Goal: Information Seeking & Learning: Learn about a topic

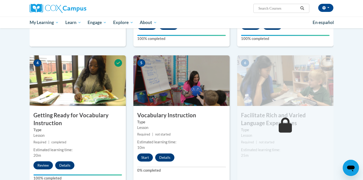
scroll to position [220, 0]
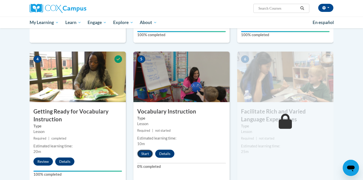
click at [146, 153] on button "Start" at bounding box center [145, 154] width 16 height 8
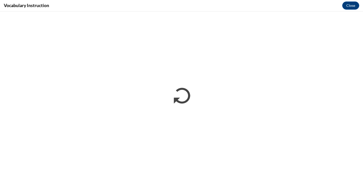
scroll to position [0, 0]
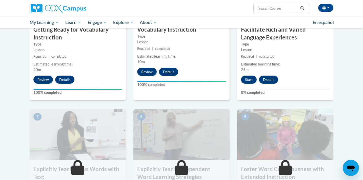
scroll to position [302, 0]
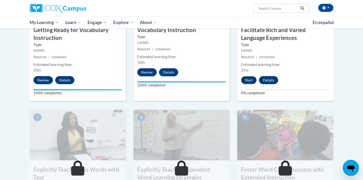
click at [251, 81] on button "Start" at bounding box center [249, 80] width 16 height 8
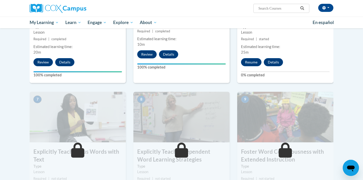
scroll to position [315, 0]
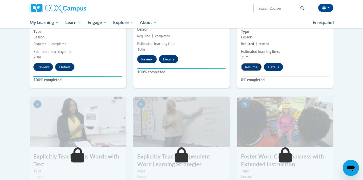
click at [251, 68] on button "Resume" at bounding box center [251, 67] width 20 height 8
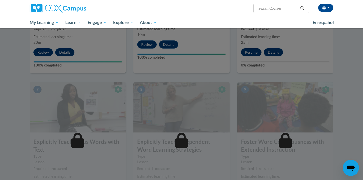
scroll to position [331, 0]
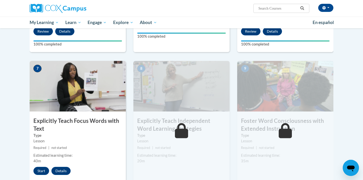
scroll to position [352, 0]
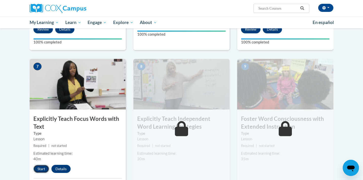
click at [40, 168] on button "Start" at bounding box center [41, 169] width 16 height 8
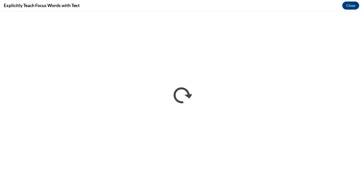
scroll to position [0, 0]
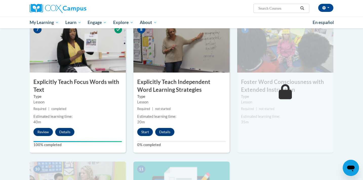
scroll to position [397, 0]
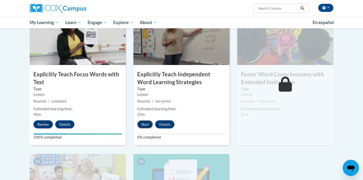
click at [144, 125] on button "Start" at bounding box center [145, 124] width 16 height 8
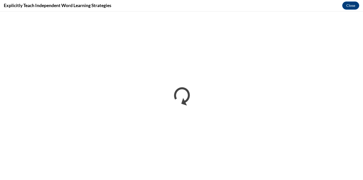
scroll to position [0, 0]
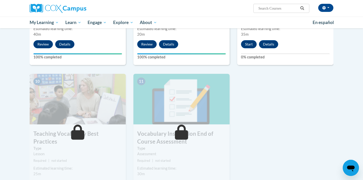
scroll to position [478, 0]
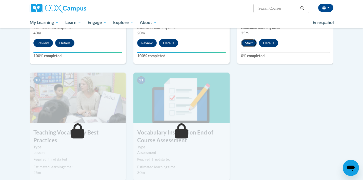
click at [251, 43] on button "Start" at bounding box center [249, 43] width 16 height 8
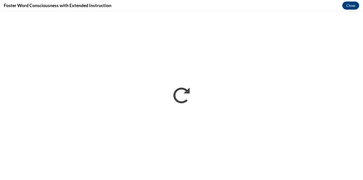
scroll to position [0, 0]
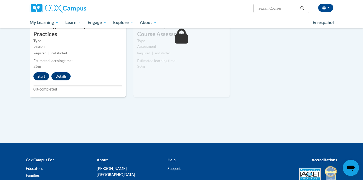
scroll to position [590, 0]
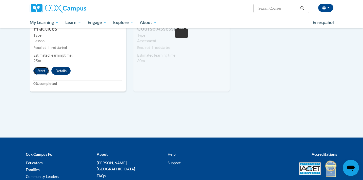
click at [41, 67] on button "Start" at bounding box center [41, 71] width 16 height 8
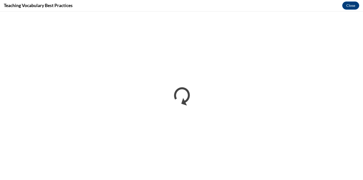
scroll to position [0, 0]
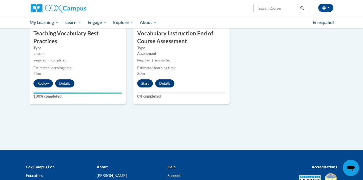
scroll to position [582, 0]
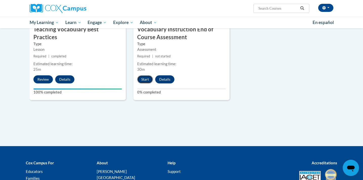
click at [144, 80] on button "Start" at bounding box center [145, 79] width 16 height 8
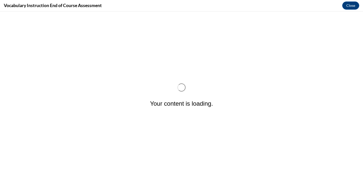
scroll to position [0, 0]
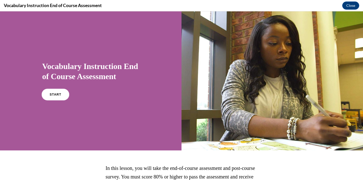
click at [50, 97] on link "START" at bounding box center [55, 95] width 28 height 12
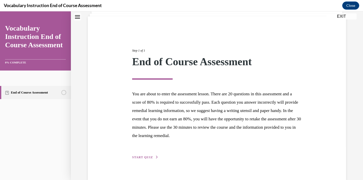
scroll to position [44, 0]
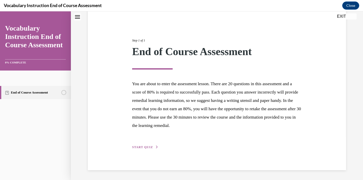
click at [151, 145] on span "START QUIZ" at bounding box center [142, 147] width 21 height 4
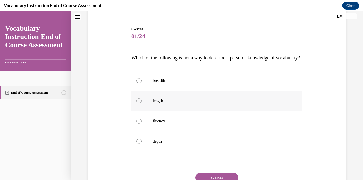
click at [184, 106] on label "length" at bounding box center [216, 101] width 171 height 20
click at [141, 103] on input "length" at bounding box center [138, 100] width 5 height 5
radio input "true"
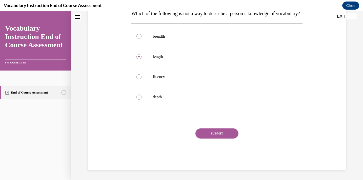
click at [208, 135] on button "SUBMIT" at bounding box center [216, 133] width 43 height 10
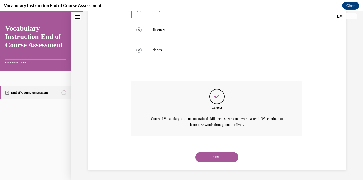
scroll to position [145, 0]
click at [207, 160] on button "NEXT" at bounding box center [216, 157] width 43 height 10
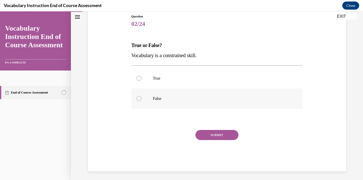
click at [189, 97] on p "False" at bounding box center [221, 98] width 137 height 5
click at [141, 97] on input "False" at bounding box center [138, 98] width 5 height 5
radio input "true"
click at [204, 136] on button "SUBMIT" at bounding box center [216, 135] width 43 height 10
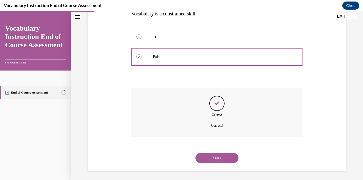
scroll to position [99, 0]
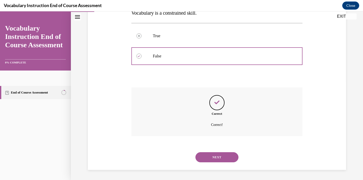
click at [210, 155] on button "NEXT" at bounding box center [216, 157] width 43 height 10
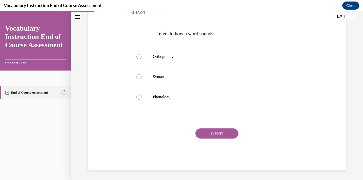
scroll to position [56, 0]
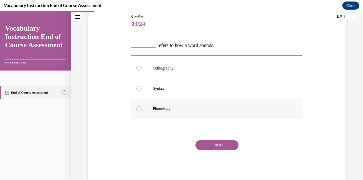
click at [196, 106] on p "Phonology" at bounding box center [221, 108] width 137 height 5
click at [141, 106] on input "Phonology" at bounding box center [138, 108] width 5 height 5
radio input "true"
click at [199, 143] on button "SUBMIT" at bounding box center [216, 145] width 43 height 10
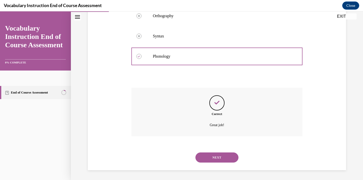
scroll to position [109, 0]
click at [203, 161] on button "NEXT" at bounding box center [216, 157] width 43 height 10
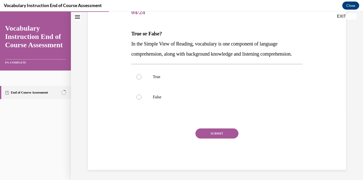
scroll to position [78, 0]
click at [247, 84] on label "True" at bounding box center [216, 77] width 171 height 20
click at [141, 79] on input "True" at bounding box center [138, 76] width 5 height 5
radio input "true"
click at [229, 135] on button "SUBMIT" at bounding box center [216, 133] width 43 height 10
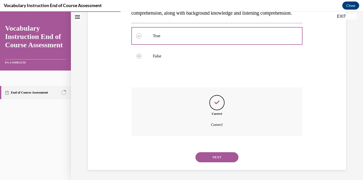
scroll to position [119, 0]
click at [220, 161] on button "NEXT" at bounding box center [216, 157] width 43 height 10
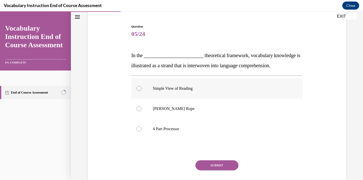
scroll to position [47, 0]
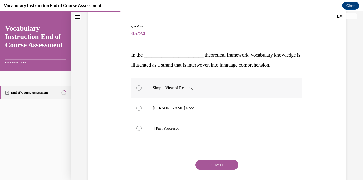
click at [235, 94] on label "Simple View of Reading" at bounding box center [216, 88] width 171 height 20
click at [141, 91] on input "Simple View of Reading" at bounding box center [138, 87] width 5 height 5
radio input "true"
click at [222, 112] on label "Scarborough's Rope" at bounding box center [216, 108] width 171 height 20
click at [141, 111] on input "Scarborough's Rope" at bounding box center [138, 108] width 5 height 5
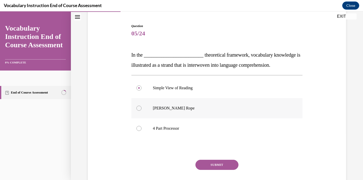
radio input "true"
click at [212, 167] on button "SUBMIT" at bounding box center [216, 165] width 43 height 10
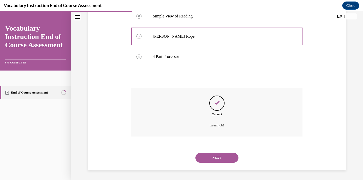
scroll to position [119, 0]
click at [215, 155] on button "NEXT" at bounding box center [216, 157] width 43 height 10
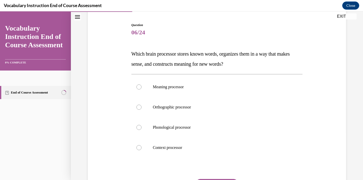
scroll to position [54, 0]
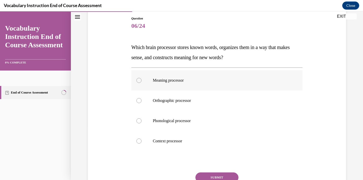
click at [219, 79] on p "Meaning processor" at bounding box center [221, 80] width 137 height 5
click at [141, 79] on input "Meaning processor" at bounding box center [138, 80] width 5 height 5
radio input "true"
click at [207, 179] on button "SUBMIT" at bounding box center [216, 178] width 43 height 10
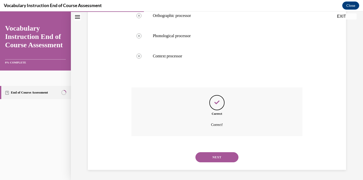
click at [216, 156] on button "NEXT" at bounding box center [216, 157] width 43 height 10
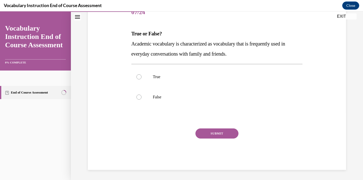
scroll to position [56, 0]
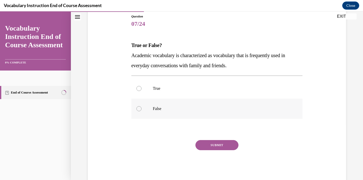
click at [215, 112] on label "False" at bounding box center [216, 109] width 171 height 20
click at [141, 111] on input "False" at bounding box center [138, 108] width 5 height 5
radio input "true"
click at [213, 149] on button "SUBMIT" at bounding box center [216, 145] width 43 height 10
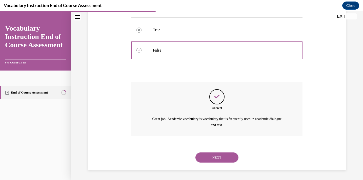
click at [212, 158] on button "NEXT" at bounding box center [216, 158] width 43 height 10
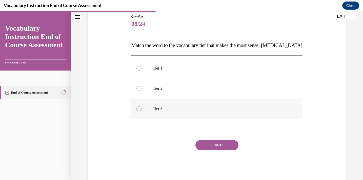
click at [215, 105] on label "Tier 3" at bounding box center [216, 109] width 171 height 20
click at [141, 106] on input "Tier 3" at bounding box center [138, 108] width 5 height 5
radio input "true"
click at [209, 143] on button "SUBMIT" at bounding box center [216, 145] width 43 height 10
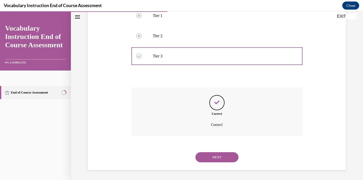
click at [210, 159] on button "NEXT" at bounding box center [216, 157] width 43 height 10
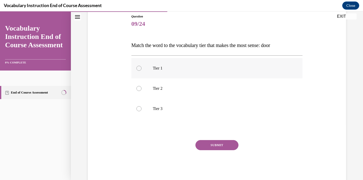
click at [222, 65] on label "Tier 1" at bounding box center [216, 68] width 171 height 20
click at [141, 66] on input "Tier 1" at bounding box center [138, 68] width 5 height 5
radio input "true"
click at [218, 142] on button "SUBMIT" at bounding box center [216, 145] width 43 height 10
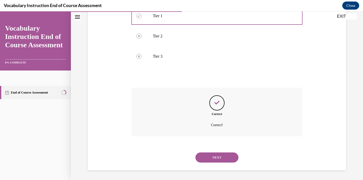
scroll to position [109, 0]
click at [217, 156] on button "NEXT" at bounding box center [216, 157] width 43 height 10
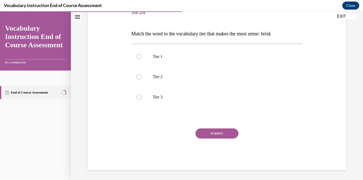
scroll to position [56, 0]
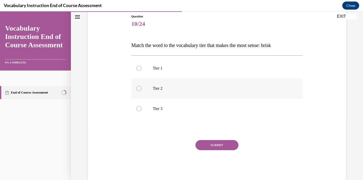
click at [203, 92] on label "Tier 2" at bounding box center [216, 88] width 171 height 20
click at [141, 91] on input "Tier 2" at bounding box center [138, 88] width 5 height 5
radio input "true"
click at [206, 144] on button "SUBMIT" at bounding box center [216, 145] width 43 height 10
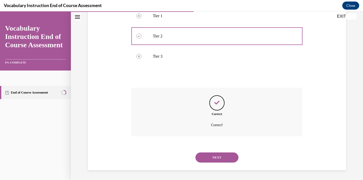
scroll to position [109, 0]
click at [207, 158] on button "NEXT" at bounding box center [216, 157] width 43 height 10
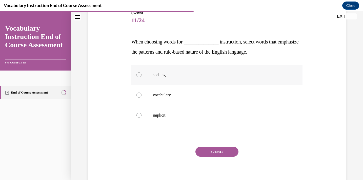
scroll to position [58, 0]
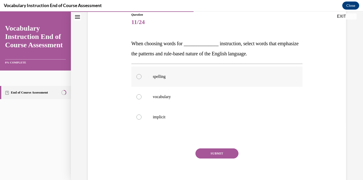
click at [239, 83] on label "spelling" at bounding box center [216, 77] width 171 height 20
click at [141, 79] on input "spelling" at bounding box center [138, 76] width 5 height 5
radio input "true"
click at [215, 155] on button "SUBMIT" at bounding box center [216, 153] width 43 height 10
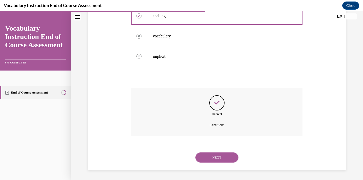
scroll to position [119, 0]
click at [216, 159] on button "NEXT" at bounding box center [216, 157] width 43 height 10
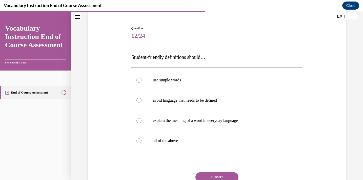
scroll to position [45, 0]
click at [230, 133] on label "all of the above" at bounding box center [216, 141] width 171 height 20
click at [141, 138] on input "all of the above" at bounding box center [138, 140] width 5 height 5
radio input "true"
click at [217, 178] on button "SUBMIT" at bounding box center [216, 177] width 43 height 10
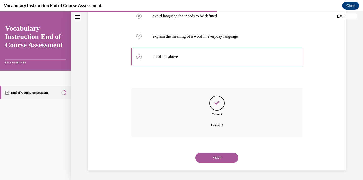
scroll to position [129, 0]
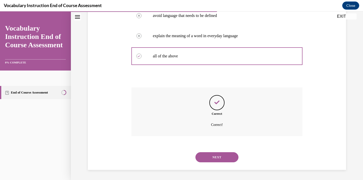
click at [220, 159] on button "NEXT" at bounding box center [216, 157] width 43 height 10
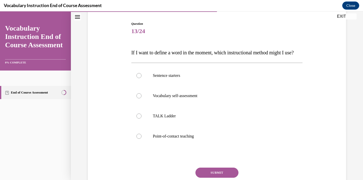
scroll to position [49, 0]
click at [212, 142] on label "Point-of-contact teaching" at bounding box center [216, 136] width 171 height 20
click at [141, 139] on input "Point-of-contact teaching" at bounding box center [138, 136] width 5 height 5
radio input "true"
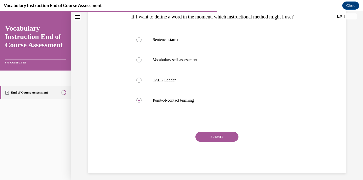
click at [213, 142] on button "SUBMIT" at bounding box center [216, 137] width 43 height 10
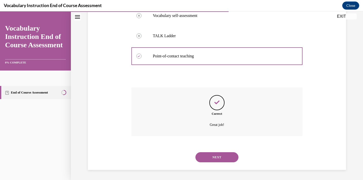
scroll to position [139, 0]
click at [211, 161] on button "NEXT" at bounding box center [216, 157] width 43 height 10
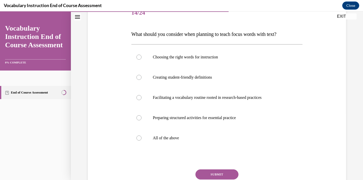
scroll to position [69, 0]
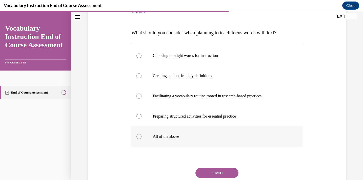
click at [206, 139] on p "All of the above" at bounding box center [221, 136] width 137 height 5
click at [141, 139] on input "All of the above" at bounding box center [138, 136] width 5 height 5
radio input "true"
click at [208, 172] on button "SUBMIT" at bounding box center [216, 173] width 43 height 10
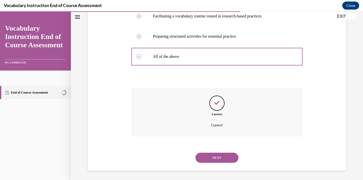
scroll to position [149, 0]
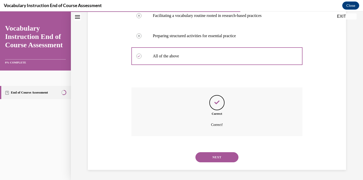
click at [210, 160] on button "NEXT" at bounding box center [216, 157] width 43 height 10
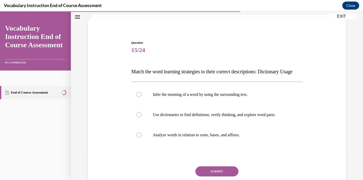
scroll to position [33, 0]
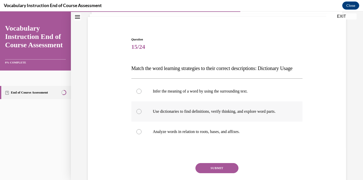
click at [228, 116] on label "Use dictionaries to find definitions, verify thinking, and explore word parts." at bounding box center [216, 111] width 171 height 20
click at [141, 114] on input "Use dictionaries to find definitions, verify thinking, and explore word parts." at bounding box center [138, 111] width 5 height 5
radio input "true"
click at [215, 173] on button "SUBMIT" at bounding box center [216, 168] width 43 height 10
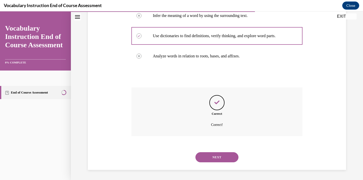
scroll to position [119, 0]
click at [218, 160] on button "NEXT" at bounding box center [216, 157] width 43 height 10
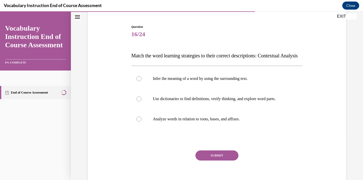
scroll to position [46, 0]
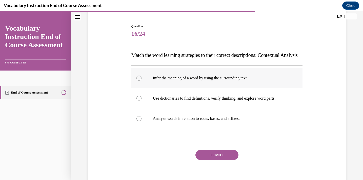
click at [226, 84] on label "Infer the meaning of a word by using the surrounding text." at bounding box center [216, 78] width 171 height 20
click at [141, 81] on input "Infer the meaning of a word by using the surrounding text." at bounding box center [138, 78] width 5 height 5
radio input "true"
click at [214, 160] on button "SUBMIT" at bounding box center [216, 155] width 43 height 10
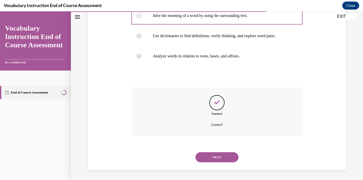
scroll to position [119, 0]
click at [214, 161] on button "NEXT" at bounding box center [216, 157] width 43 height 10
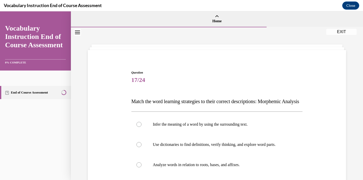
scroll to position [41, 0]
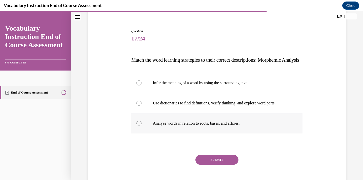
click at [215, 126] on p "Analyze words in relation to roots, bases, and affixes." at bounding box center [221, 123] width 137 height 5
click at [141, 126] on input "Analyze words in relation to roots, bases, and affixes." at bounding box center [138, 123] width 5 height 5
radio input "true"
click at [213, 165] on button "SUBMIT" at bounding box center [216, 160] width 43 height 10
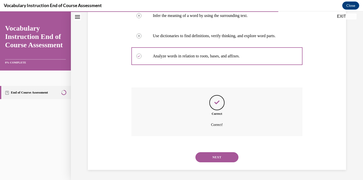
click at [213, 159] on button "NEXT" at bounding box center [216, 157] width 43 height 10
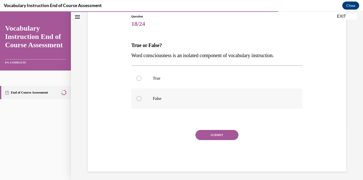
click at [209, 95] on label "False" at bounding box center [216, 99] width 171 height 20
click at [141, 96] on input "False" at bounding box center [138, 98] width 5 height 5
radio input "true"
click at [209, 136] on button "SUBMIT" at bounding box center [216, 135] width 43 height 10
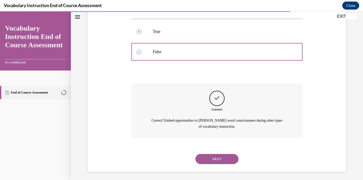
scroll to position [104, 0]
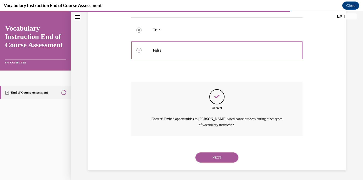
click at [209, 156] on button "NEXT" at bounding box center [216, 158] width 43 height 10
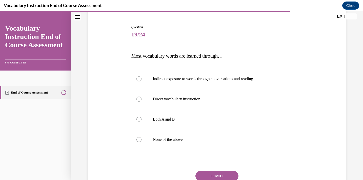
scroll to position [46, 0]
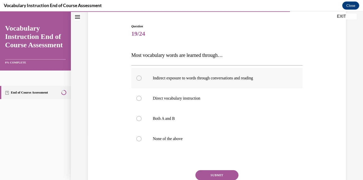
click at [238, 72] on label "Indirect exposure to words through conversations and reading" at bounding box center [216, 78] width 171 height 20
click at [141, 76] on input "Indirect exposure to words through conversations and reading" at bounding box center [138, 78] width 5 height 5
radio input "true"
click at [213, 174] on button "SUBMIT" at bounding box center [216, 175] width 43 height 10
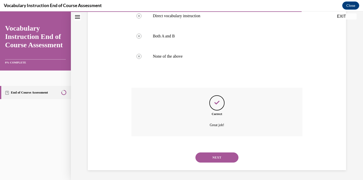
scroll to position [129, 0]
click at [215, 158] on button "NEXT" at bounding box center [216, 157] width 43 height 10
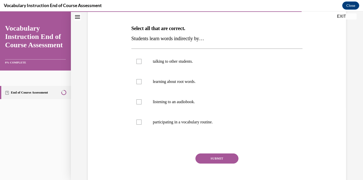
scroll to position [79, 0]
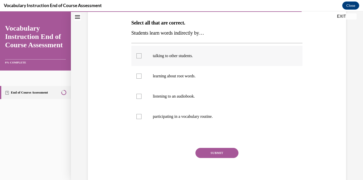
click at [219, 51] on label "talking to other students." at bounding box center [216, 56] width 171 height 20
click at [141, 53] on input "talking to other students." at bounding box center [138, 55] width 5 height 5
checkbox input "true"
click at [214, 93] on label "listening to an audiobook." at bounding box center [216, 96] width 171 height 20
click at [141, 94] on input "listening to an audiobook." at bounding box center [138, 96] width 5 height 5
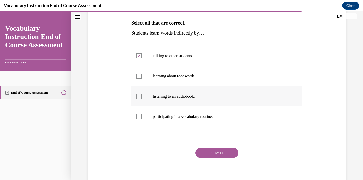
checkbox input "true"
click at [212, 156] on button "SUBMIT" at bounding box center [216, 153] width 43 height 10
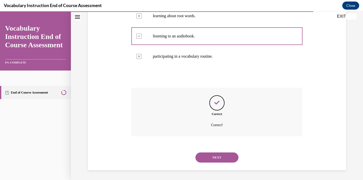
scroll to position [139, 0]
click at [212, 156] on button "NEXT" at bounding box center [216, 157] width 43 height 10
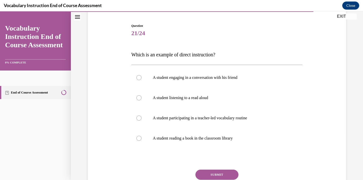
scroll to position [48, 0]
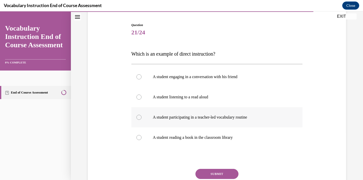
click at [247, 111] on label "A student participating in a teacher-led vocabulary routine" at bounding box center [216, 117] width 171 height 20
click at [141, 115] on input "A student participating in a teacher-led vocabulary routine" at bounding box center [138, 117] width 5 height 5
radio input "true"
click at [231, 174] on button "SUBMIT" at bounding box center [216, 174] width 43 height 10
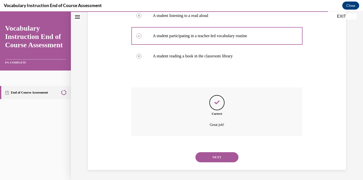
click at [229, 160] on button "NEXT" at bounding box center [216, 157] width 43 height 10
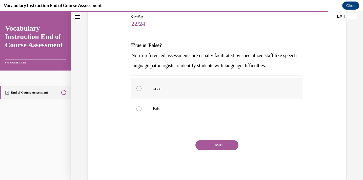
click at [232, 85] on label "True" at bounding box center [216, 88] width 171 height 20
click at [141, 86] on input "True" at bounding box center [138, 88] width 5 height 5
radio input "true"
click at [225, 145] on button "SUBMIT" at bounding box center [216, 145] width 43 height 10
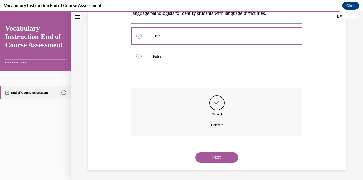
scroll to position [109, 0]
click at [222, 157] on button "NEXT" at bounding box center [216, 157] width 43 height 10
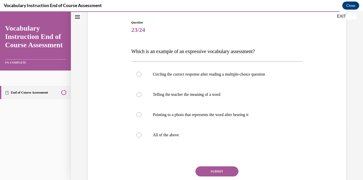
scroll to position [50, 0]
click at [268, 95] on p "Telling the teacher the meaning of a word" at bounding box center [221, 94] width 137 height 5
click at [141, 95] on input "Telling the teacher the meaning of a word" at bounding box center [138, 94] width 5 height 5
radio input "true"
click at [228, 171] on button "SUBMIT" at bounding box center [216, 171] width 43 height 10
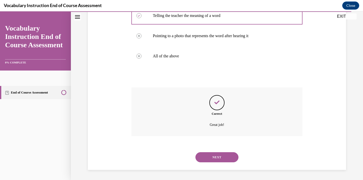
click at [228, 160] on button "NEXT" at bounding box center [216, 157] width 43 height 10
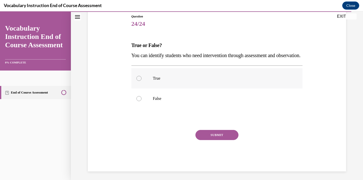
click at [224, 81] on p "True" at bounding box center [221, 78] width 137 height 5
click at [141, 81] on input "True" at bounding box center [138, 78] width 5 height 5
radio input "true"
click at [215, 140] on button "SUBMIT" at bounding box center [216, 135] width 43 height 10
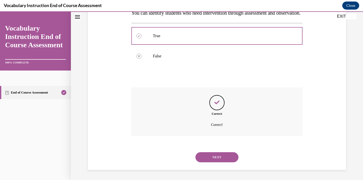
scroll to position [109, 0]
click at [214, 158] on button "NEXT" at bounding box center [216, 157] width 43 height 10
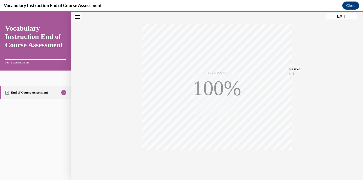
scroll to position [91, 0]
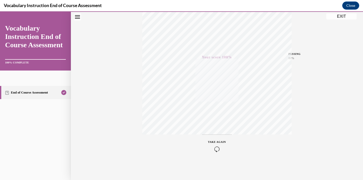
click at [340, 18] on button "EXIT" at bounding box center [341, 16] width 30 height 6
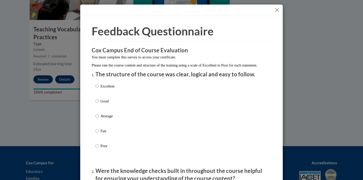
click at [277, 10] on button "Close" at bounding box center [277, 10] width 6 height 6
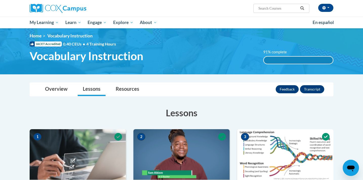
scroll to position [0, 0]
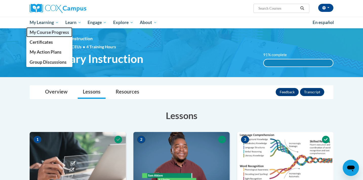
click at [44, 33] on span "My Course Progress" at bounding box center [49, 32] width 39 height 5
